Goal: Transaction & Acquisition: Purchase product/service

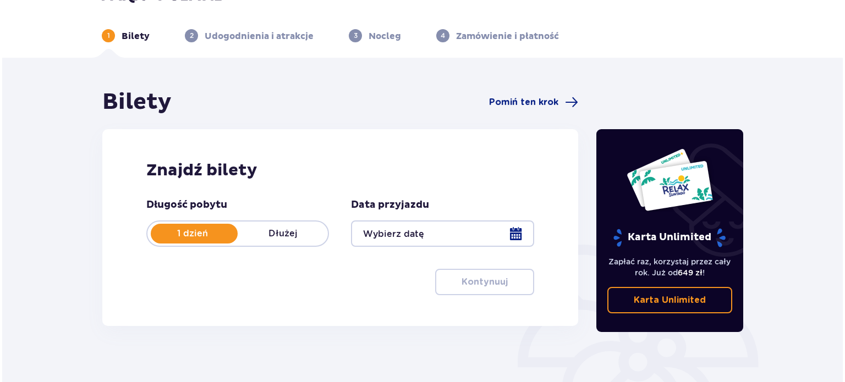
scroll to position [55, 0]
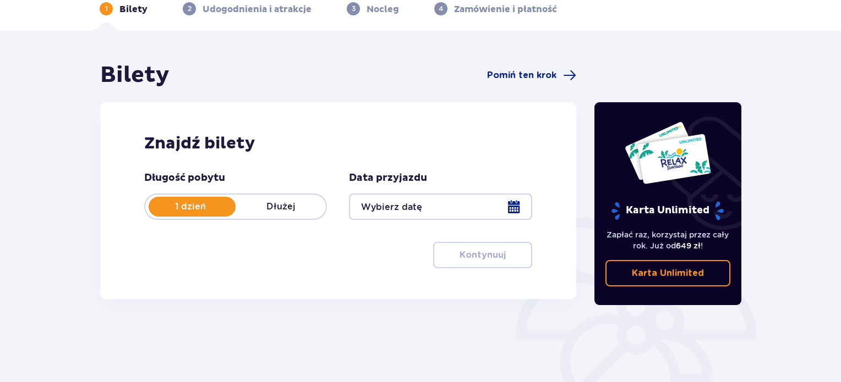
click at [457, 209] on div at bounding box center [440, 207] width 183 height 26
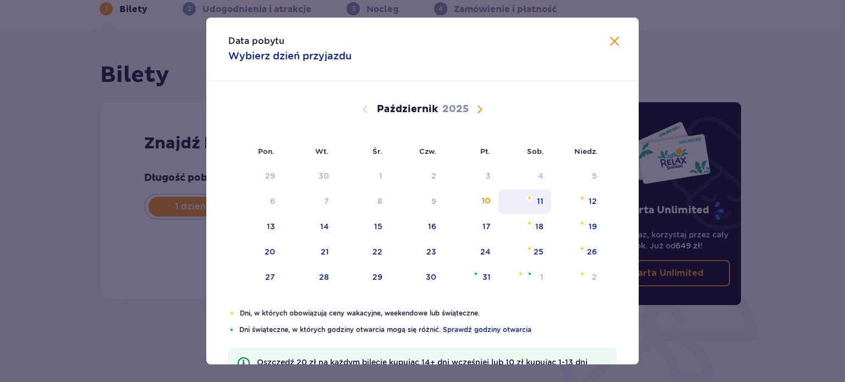
click at [537, 200] on div "11" at bounding box center [540, 201] width 7 height 11
type input "[DATE]"
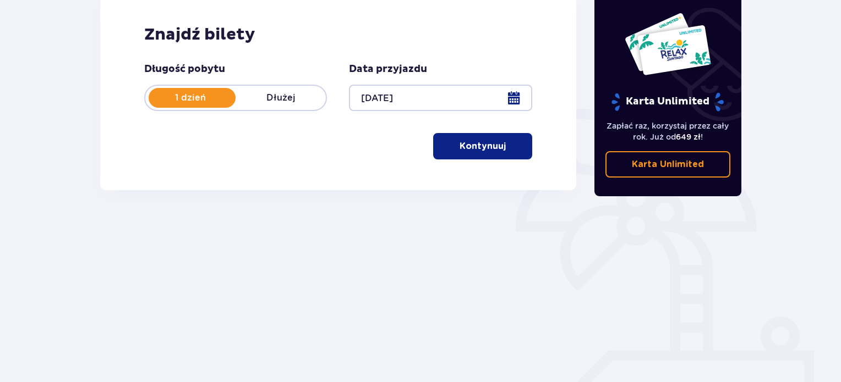
scroll to position [165, 0]
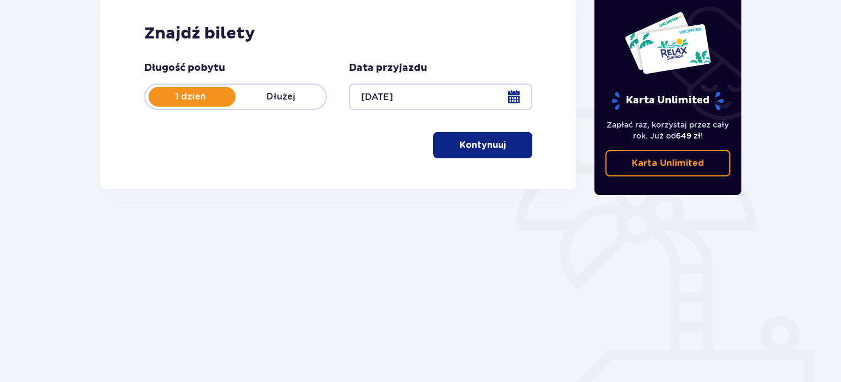
click at [500, 140] on button "Kontynuuj" at bounding box center [482, 145] width 99 height 26
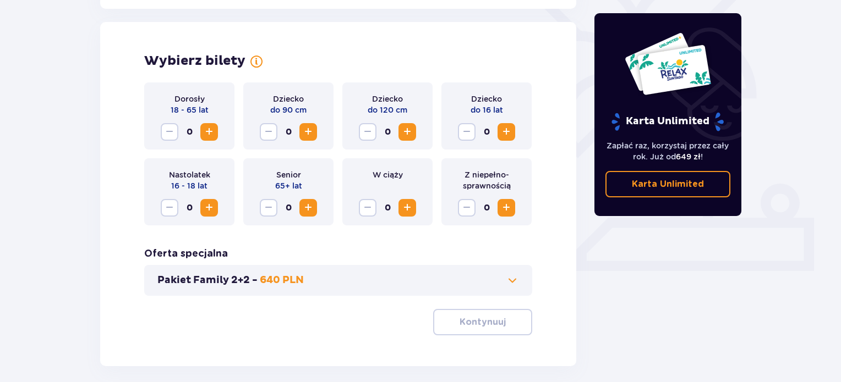
scroll to position [306, 0]
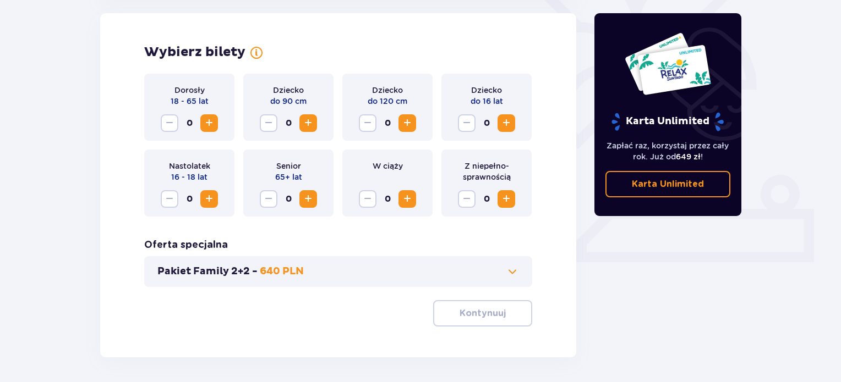
click at [504, 122] on span "Zwiększ" at bounding box center [506, 123] width 13 height 13
click at [510, 125] on span "Zwiększ" at bounding box center [506, 123] width 13 height 13
click at [212, 120] on span "Zwiększ" at bounding box center [208, 123] width 13 height 13
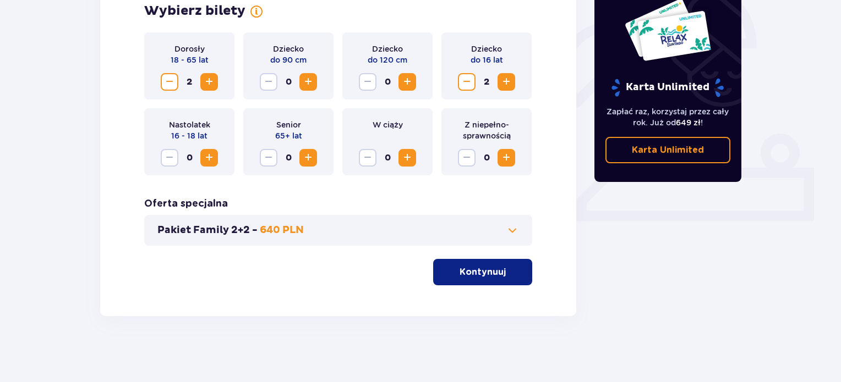
click at [223, 229] on p "Pakiet Family 2+2 -" at bounding box center [207, 230] width 100 height 13
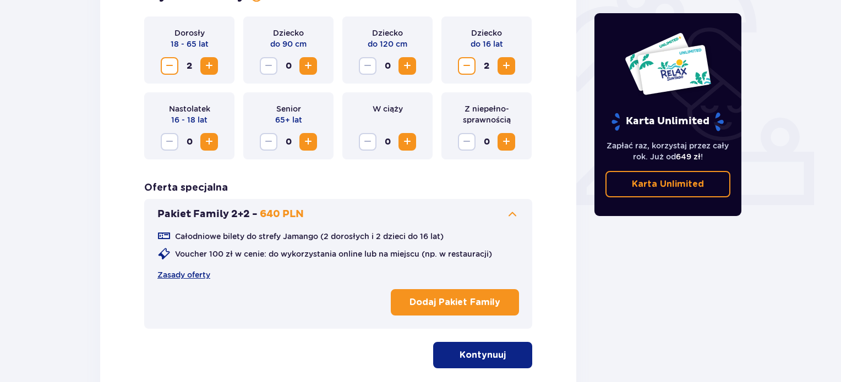
scroll to position [416, 0]
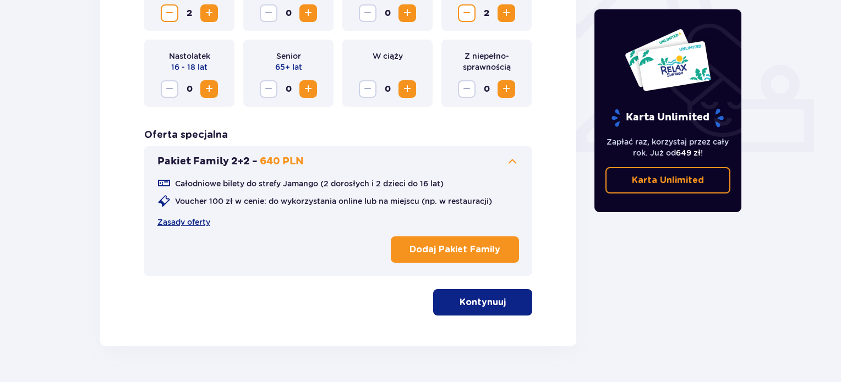
click at [495, 308] on p "Kontynuuj" at bounding box center [482, 303] width 46 height 12
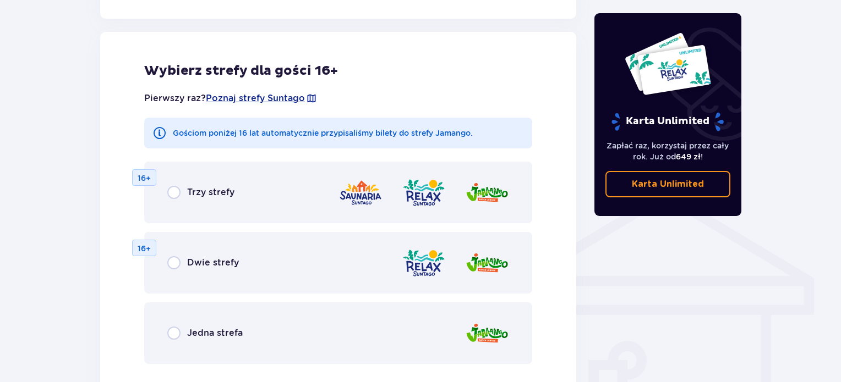
scroll to position [710, 0]
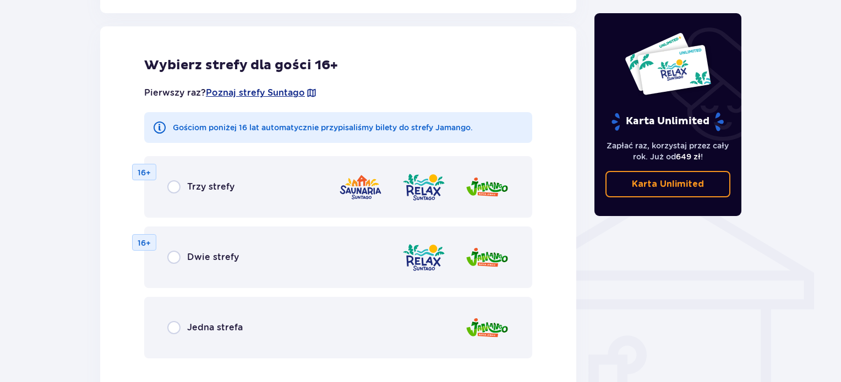
click at [517, 78] on div "Pierwszy raz? Poznaj strefy Suntago Gościom poniżej 16 lat automatycznie przypi…" at bounding box center [338, 239] width 388 height 331
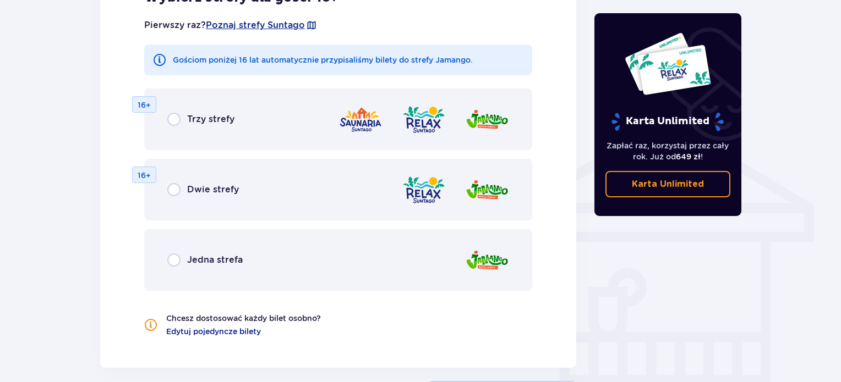
scroll to position [820, 0]
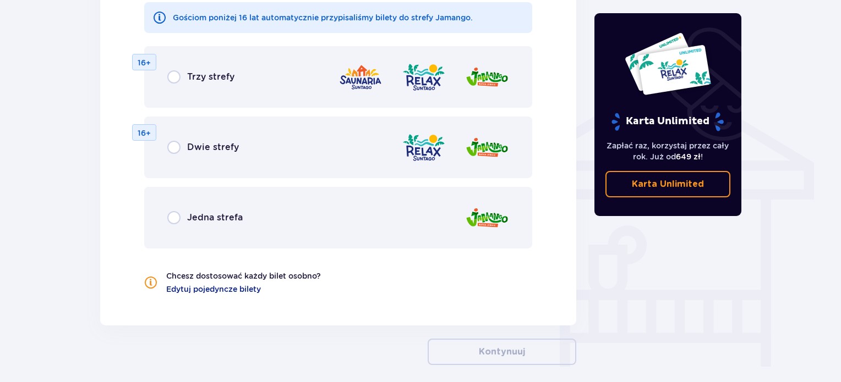
click at [176, 209] on div "Jedna strefa" at bounding box center [338, 218] width 388 height 62
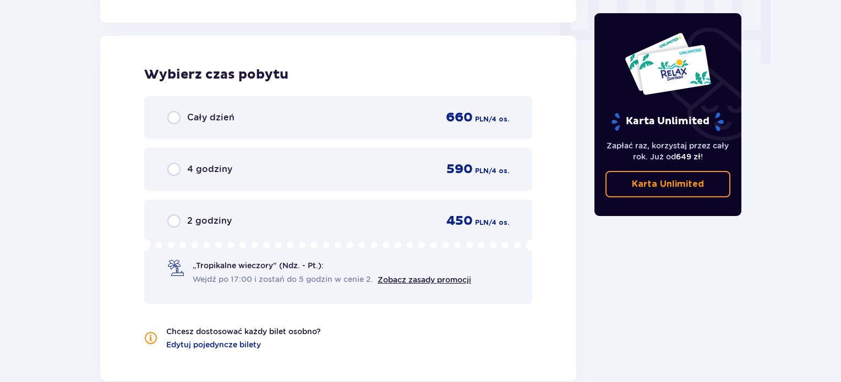
scroll to position [1116, 0]
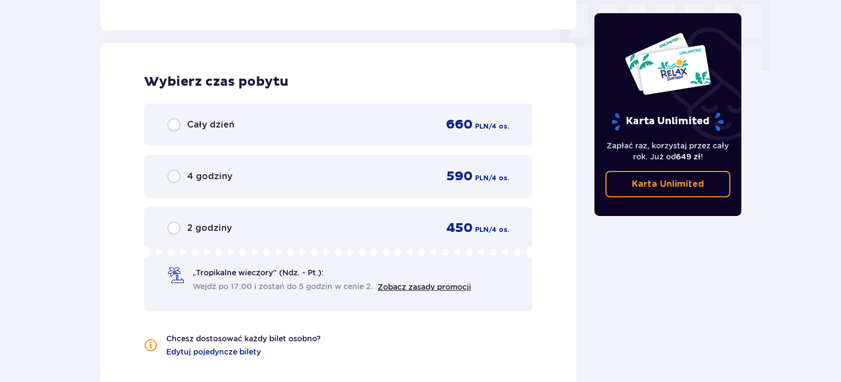
click at [174, 223] on input "radio" at bounding box center [173, 228] width 13 height 13
radio input "true"
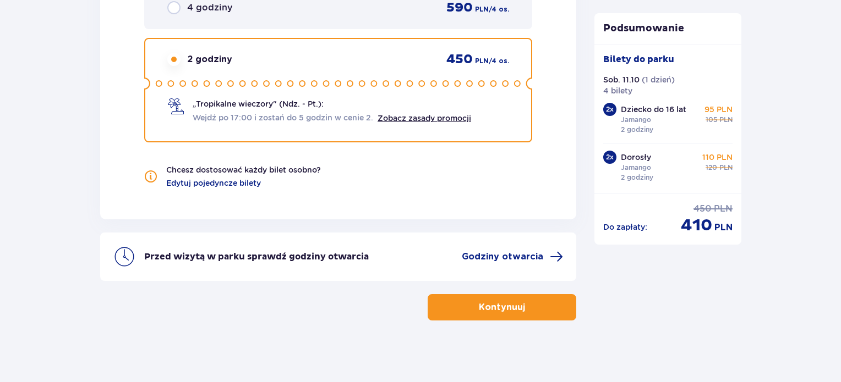
scroll to position [1232, 0]
